Goal: Transaction & Acquisition: Obtain resource

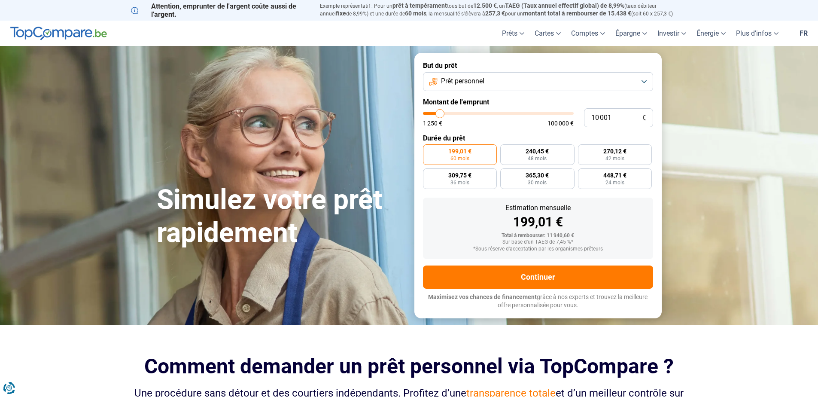
click at [508, 79] on button "Prêt personnel" at bounding box center [538, 81] width 230 height 19
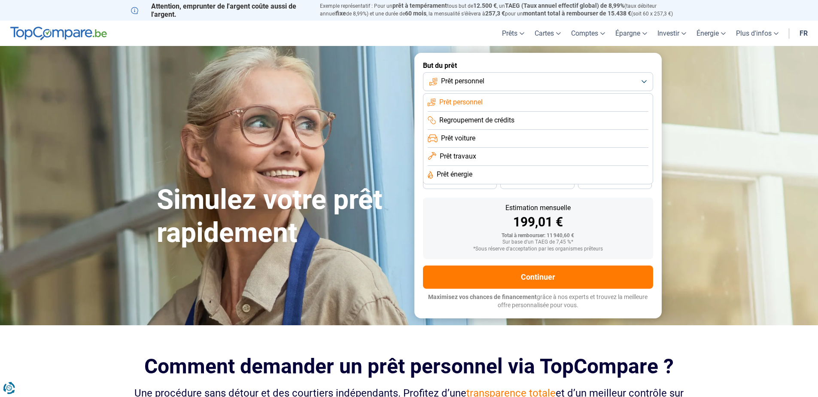
click at [479, 135] on li "Prêt voiture" at bounding box center [538, 139] width 221 height 18
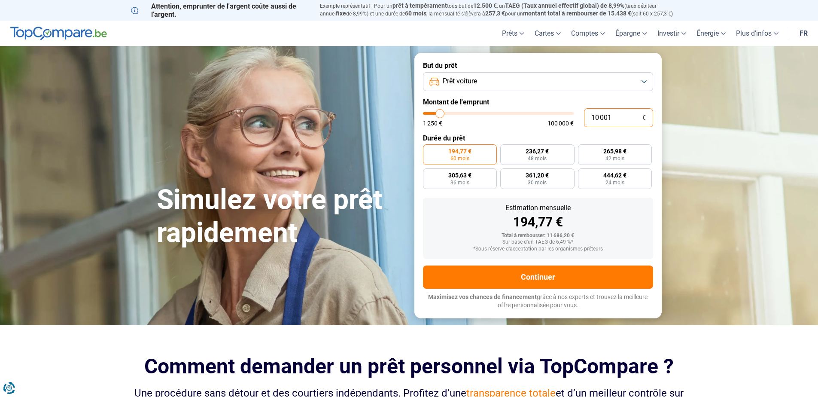
drag, startPoint x: 620, startPoint y: 117, endPoint x: 578, endPoint y: 117, distance: 42.5
click at [578, 117] on div "10 001 € 1 250 € 100 000 €" at bounding box center [538, 117] width 230 height 19
type input "3"
type input "1250"
type input "30"
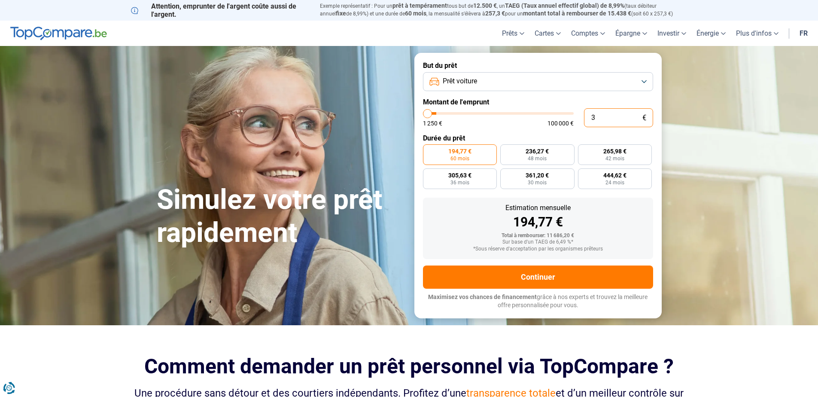
type input "1250"
type input "300"
type input "1250"
type input "3 000"
type input "3000"
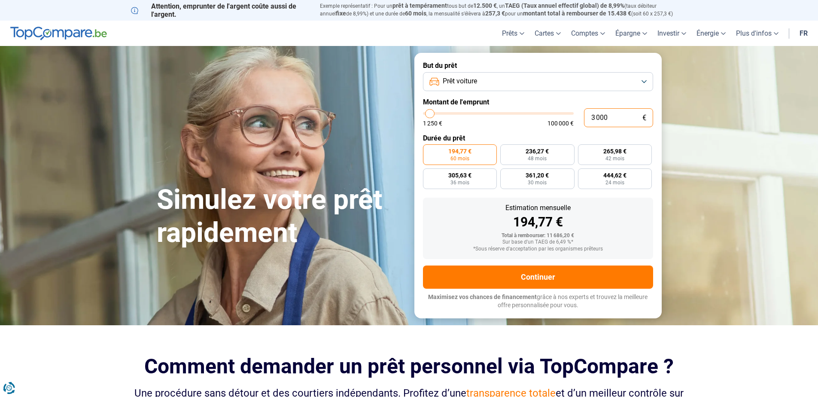
type input "30 000"
type input "30000"
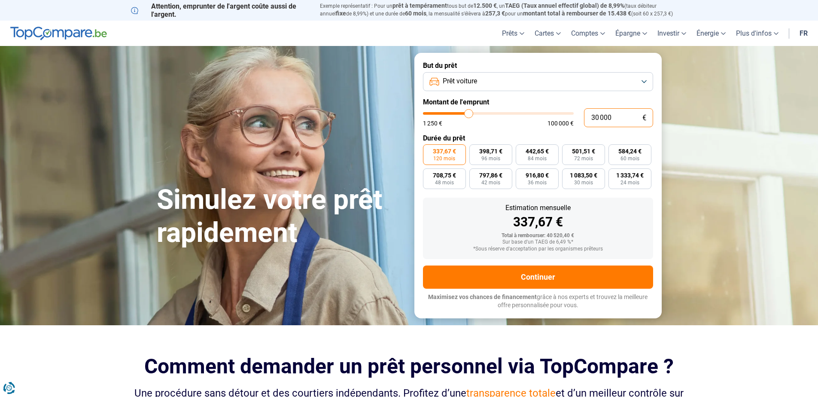
type input "30 000"
click at [527, 75] on button "Prêt voiture" at bounding box center [538, 81] width 230 height 19
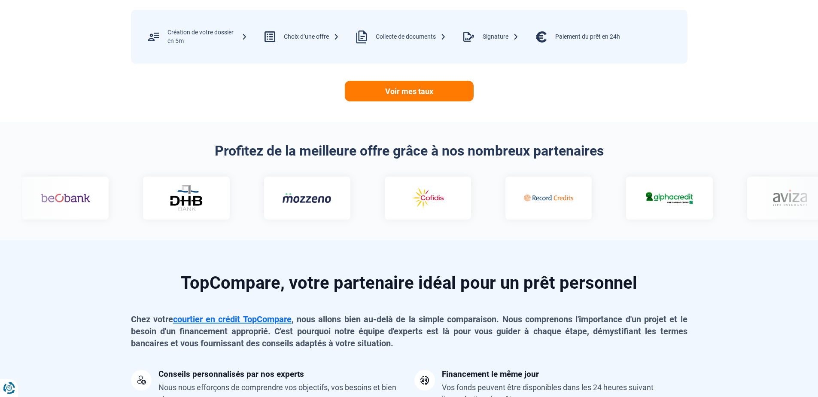
scroll to position [515, 0]
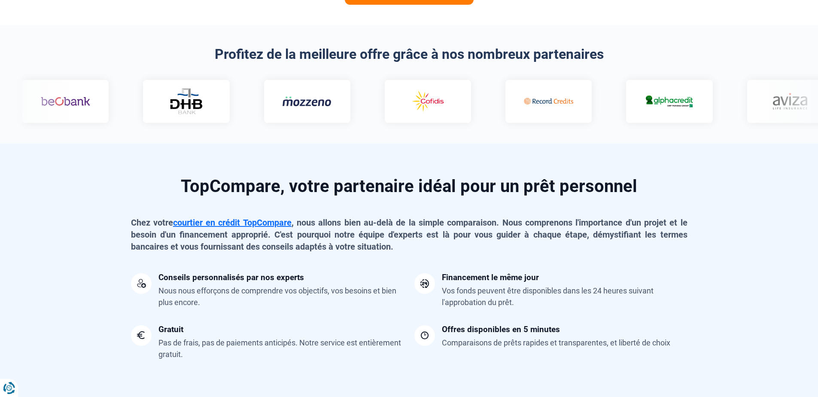
click at [644, 105] on img at bounding box center [668, 101] width 49 height 15
click at [643, 105] on img at bounding box center [667, 101] width 49 height 15
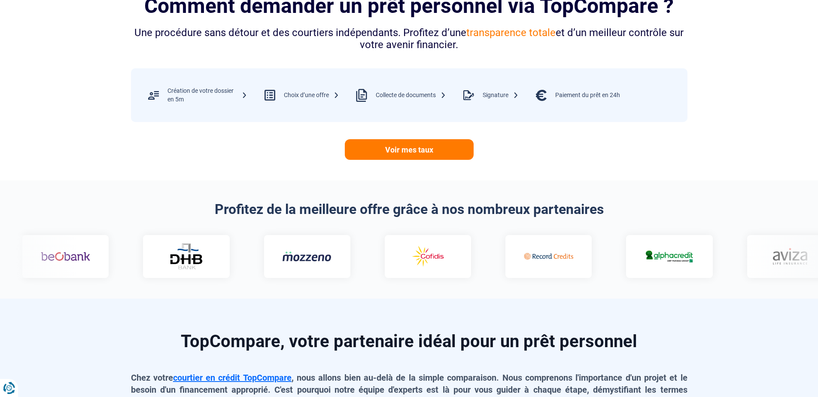
scroll to position [172, 0]
